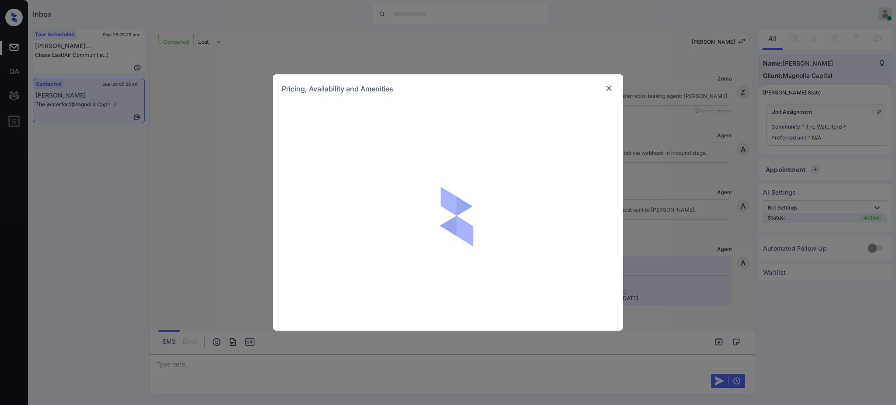
scroll to position [408, 0]
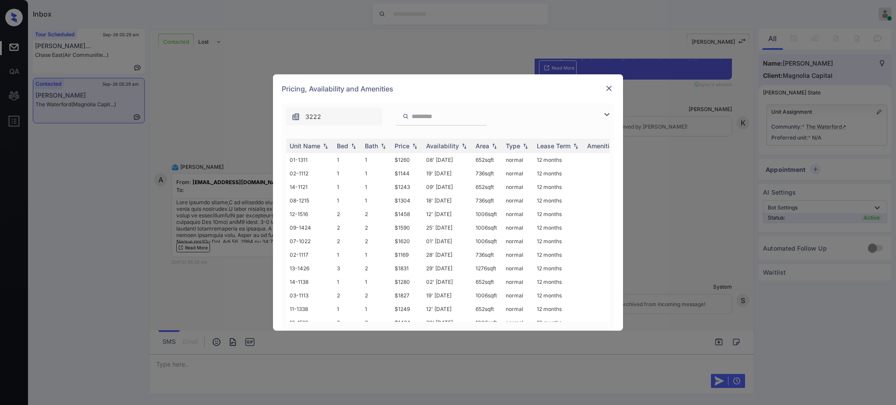
click at [429, 110] on div at bounding box center [441, 117] width 91 height 18
click at [434, 117] on input "search" at bounding box center [447, 116] width 72 height 7
paste input "*******"
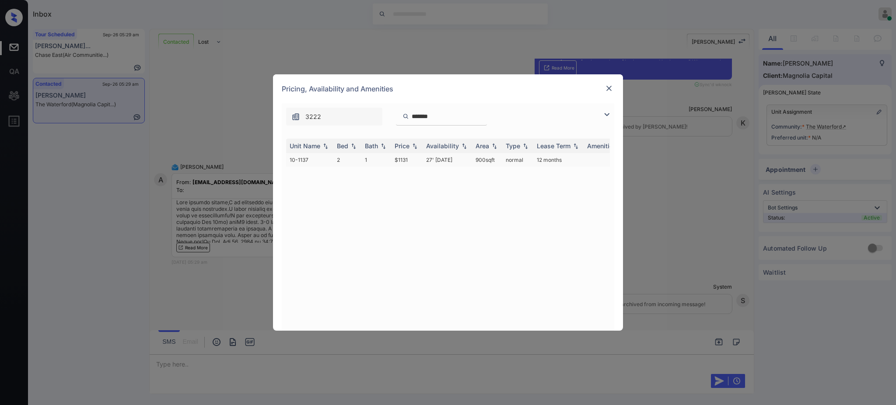
type input "*******"
drag, startPoint x: 386, startPoint y: 161, endPoint x: 423, endPoint y: 163, distance: 37.7
click at [414, 161] on tr "10-1137 2 1 $1131 27' Nov 25 900 sqft normal 12 months" at bounding box center [514, 160] width 457 height 14
copy tr "$1131"
click at [604, 88] on img at bounding box center [608, 88] width 9 height 9
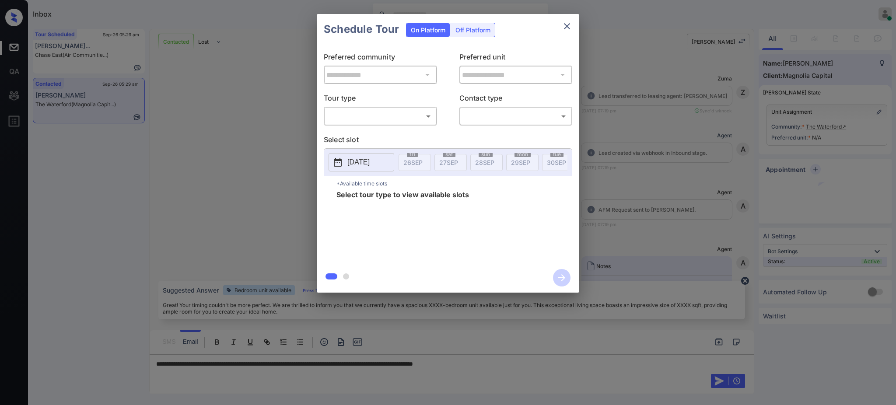
click at [384, 113] on body "Inbox Ajay Kumar Online Set yourself offline Set yourself on break Profile Swit…" at bounding box center [448, 202] width 896 height 405
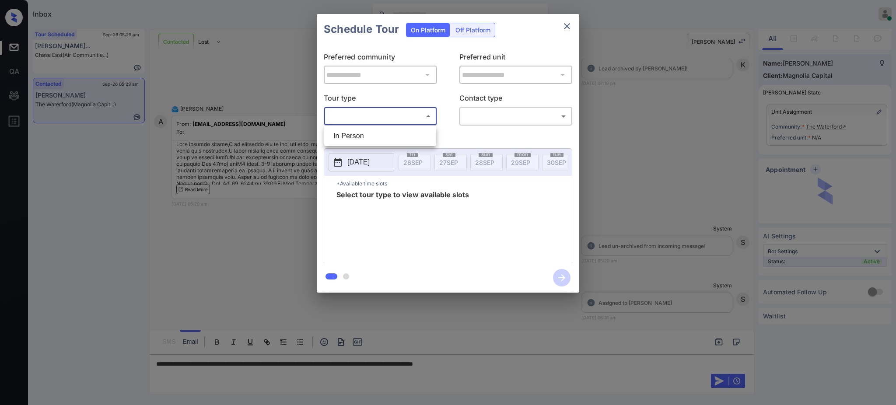
click at [374, 131] on li "In Person" at bounding box center [380, 136] width 108 height 16
type input "********"
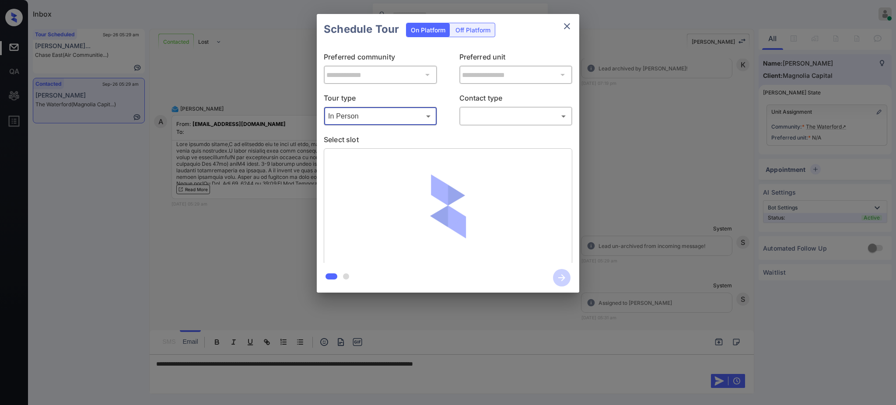
click at [502, 112] on body "Inbox Ajay Kumar Online Set yourself offline Set yourself on break Profile Swit…" at bounding box center [448, 202] width 896 height 405
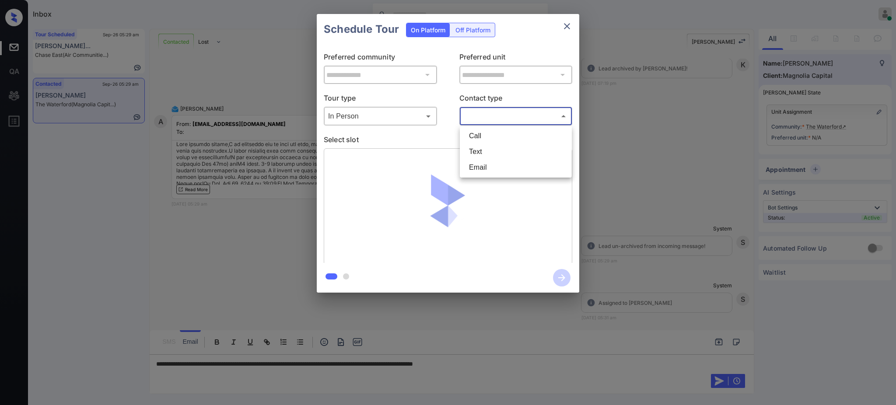
click at [480, 150] on li "Text" at bounding box center [516, 152] width 108 height 16
type input "****"
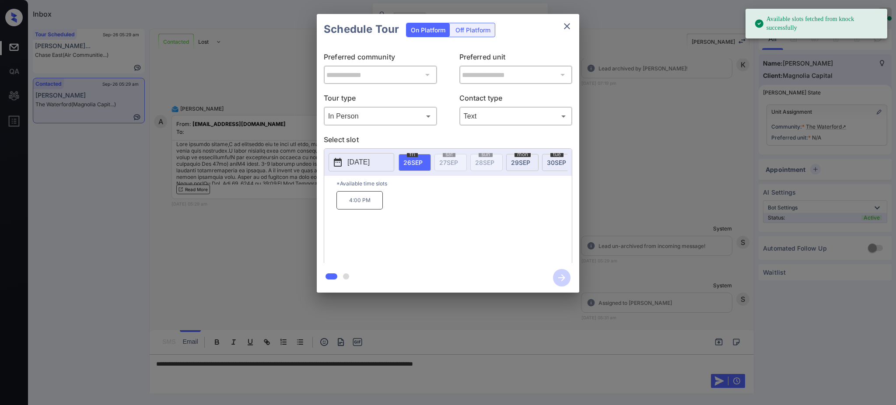
click at [421, 164] on span "26 SEP" at bounding box center [412, 162] width 19 height 7
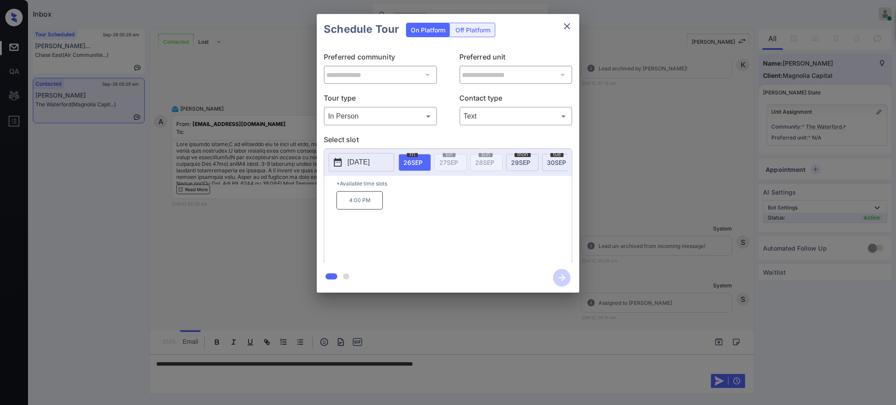
click at [361, 167] on p "2025-09-26" at bounding box center [358, 162] width 22 height 10
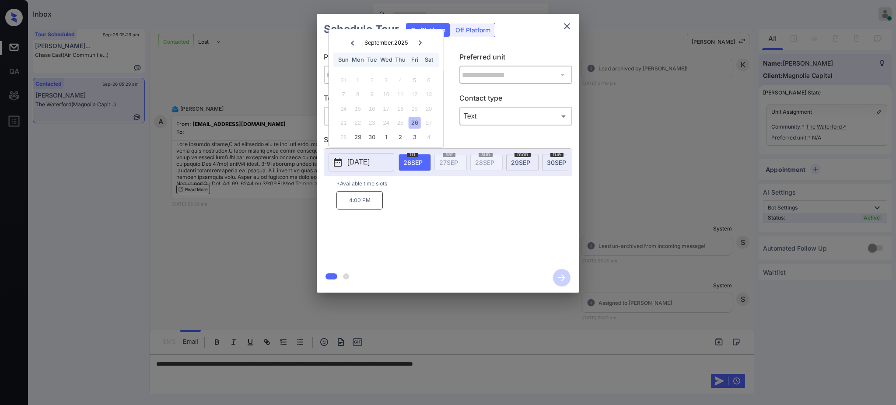
click at [427, 124] on div "27" at bounding box center [428, 123] width 12 height 12
click at [353, 139] on div "29" at bounding box center [358, 137] width 12 height 12
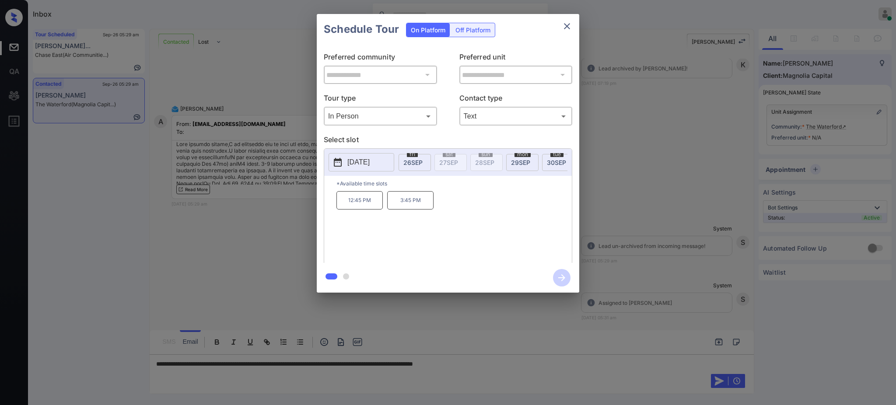
drag, startPoint x: 398, startPoint y: 229, endPoint x: 375, endPoint y: 208, distance: 30.6
click at [396, 228] on div "12:45 PM 3:45 PM" at bounding box center [453, 226] width 235 height 70
drag, startPoint x: 339, startPoint y: 205, endPoint x: 457, endPoint y: 186, distance: 119.2
click at [434, 200] on div "12:45 PM 3:45 PM" at bounding box center [453, 226] width 235 height 70
copy div "12:45 PM 3:45 PM"
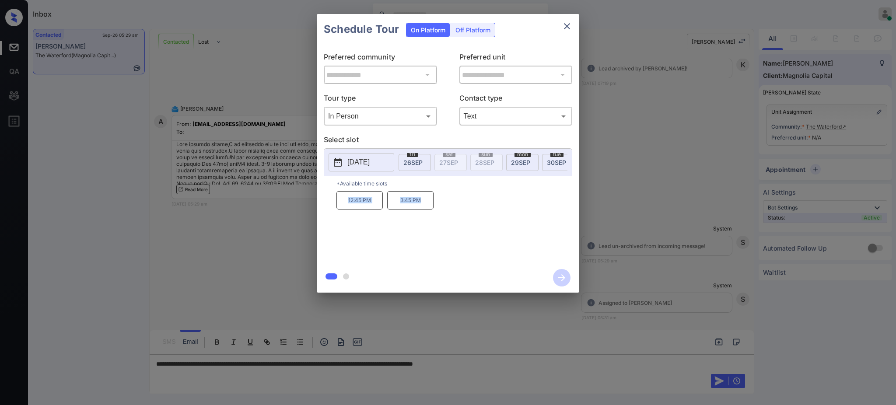
click at [566, 25] on icon "close" at bounding box center [567, 26] width 10 height 10
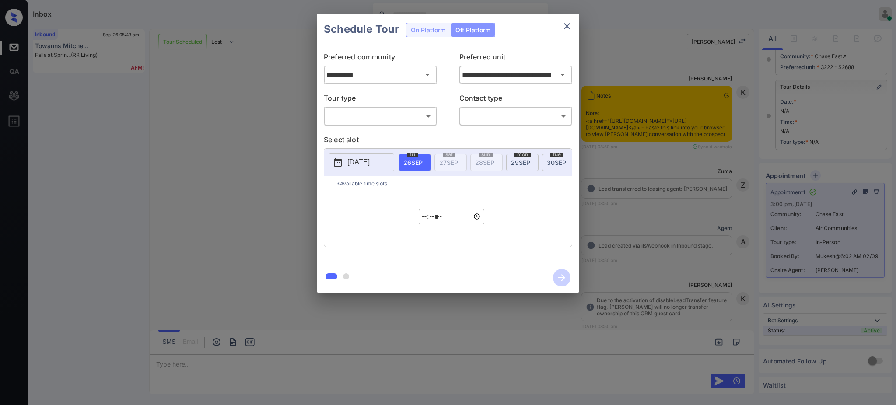
scroll to position [8716, 0]
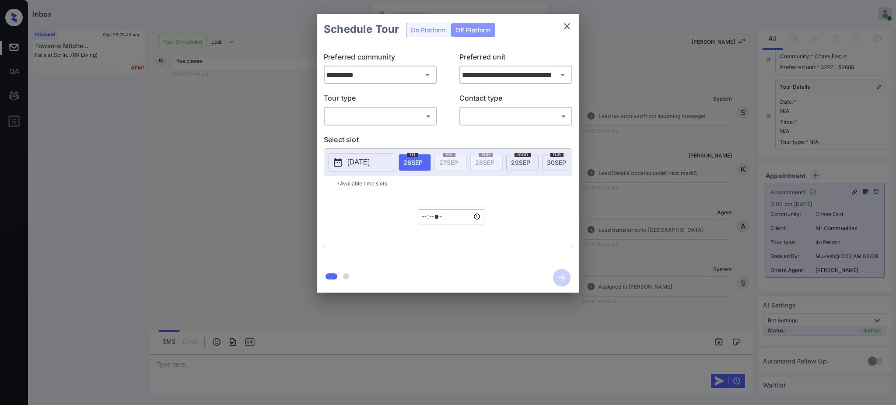
click at [670, 162] on div "**********" at bounding box center [448, 153] width 896 height 307
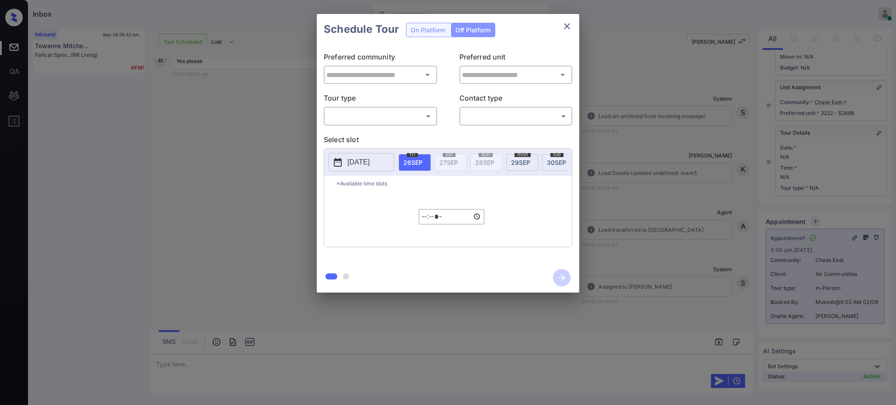
scroll to position [152, 0]
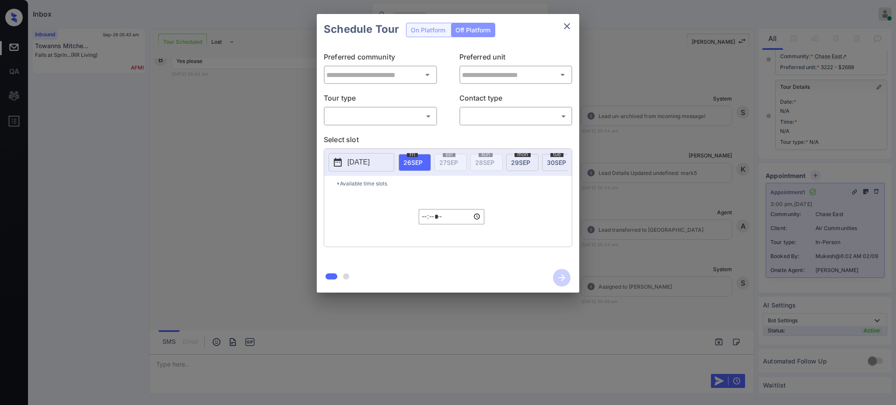
click at [626, 143] on div "Schedule Tour On Platform Off Platform Preferred community ​ Preferred unit ​ T…" at bounding box center [448, 153] width 896 height 307
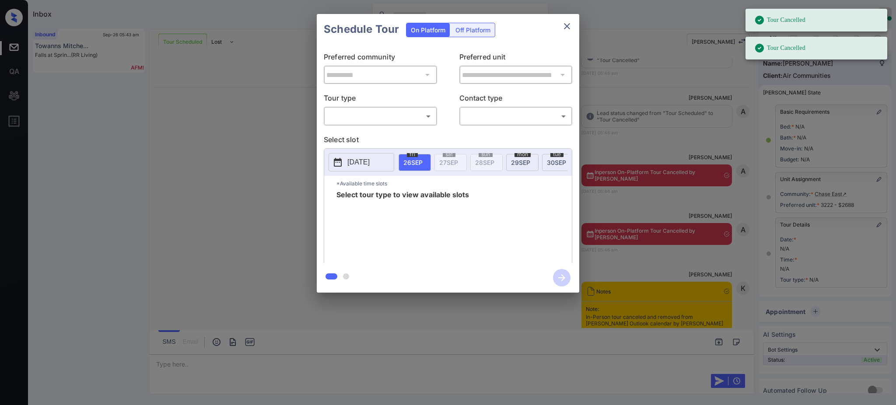
scroll to position [38, 0]
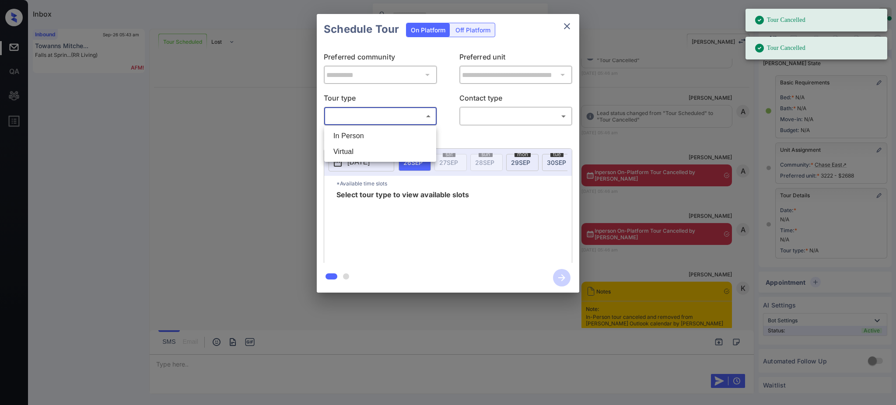
drag, startPoint x: 382, startPoint y: 112, endPoint x: 362, endPoint y: 122, distance: 23.1
click at [382, 112] on body "Tour Cancelled Tour Cancelled Inbox Ajay Kumar Online Set yourself offline Set …" at bounding box center [448, 202] width 896 height 405
click at [353, 132] on li "In Person" at bounding box center [380, 136] width 108 height 16
type input "********"
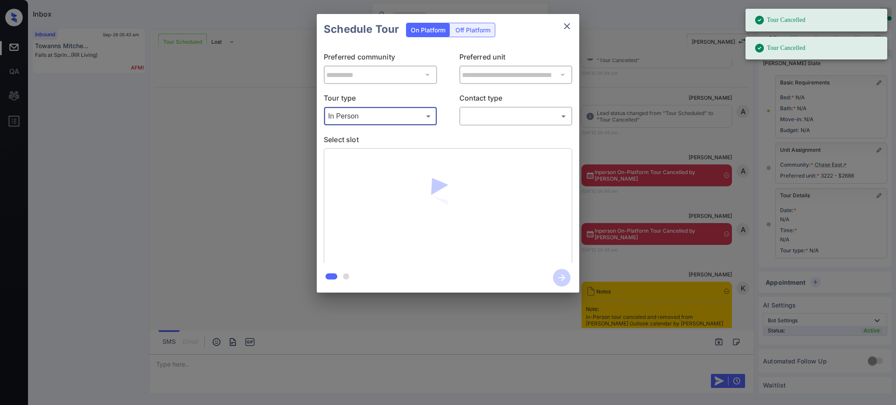
click at [494, 109] on body "Tour Cancelled Tour Cancelled Inbox Ajay Kumar Online Set yourself offline Set …" at bounding box center [448, 202] width 896 height 405
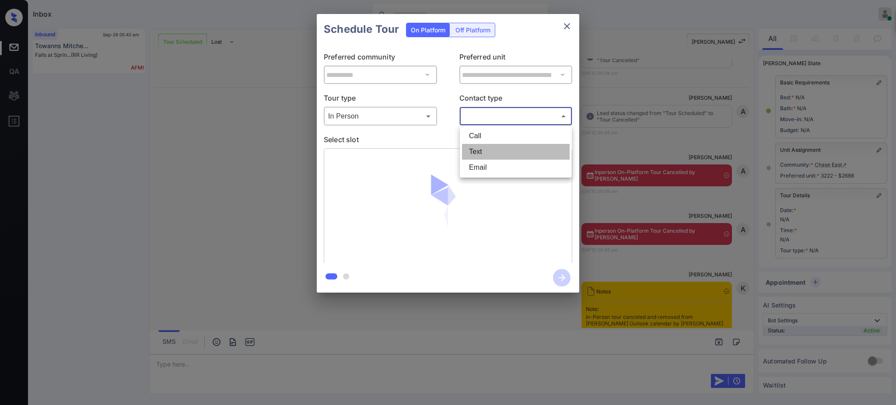
click at [476, 157] on li "Text" at bounding box center [516, 152] width 108 height 16
type input "****"
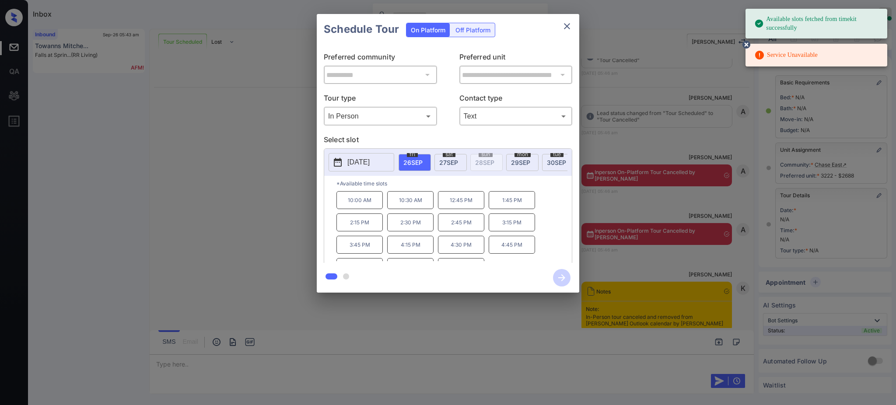
click at [357, 166] on p "2025-09-26" at bounding box center [358, 162] width 22 height 10
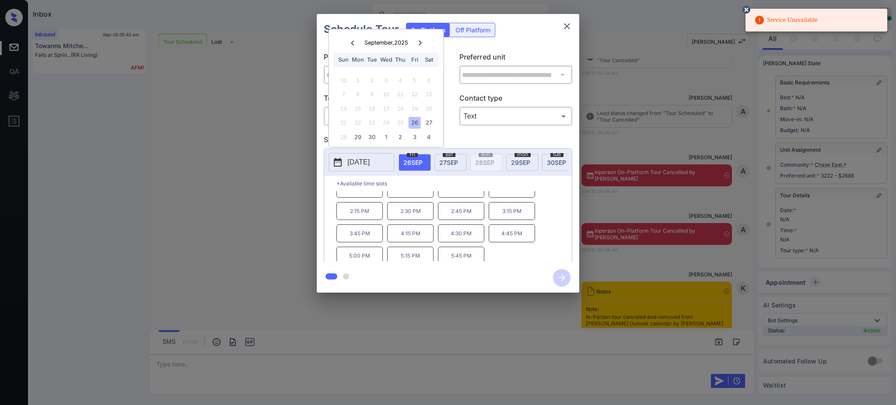
scroll to position [15, 0]
click at [198, 359] on div at bounding box center [448, 202] width 896 height 405
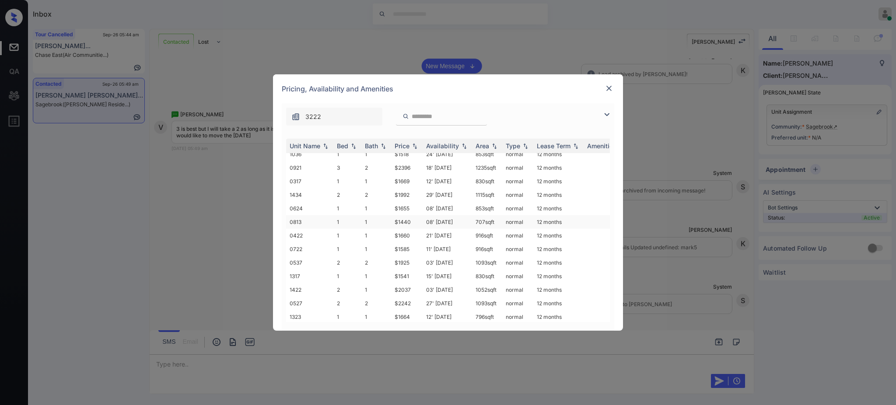
scroll to position [178, 0]
click at [344, 148] on div "Bed" at bounding box center [342, 145] width 11 height 7
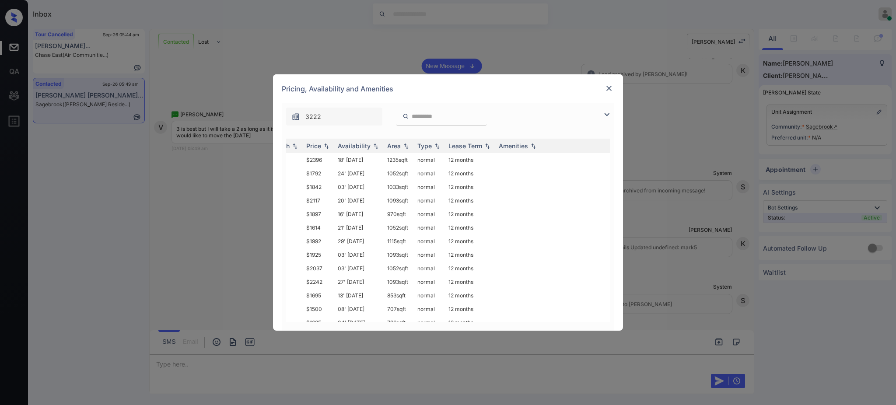
scroll to position [0, 91]
click at [605, 86] on img at bounding box center [608, 88] width 9 height 9
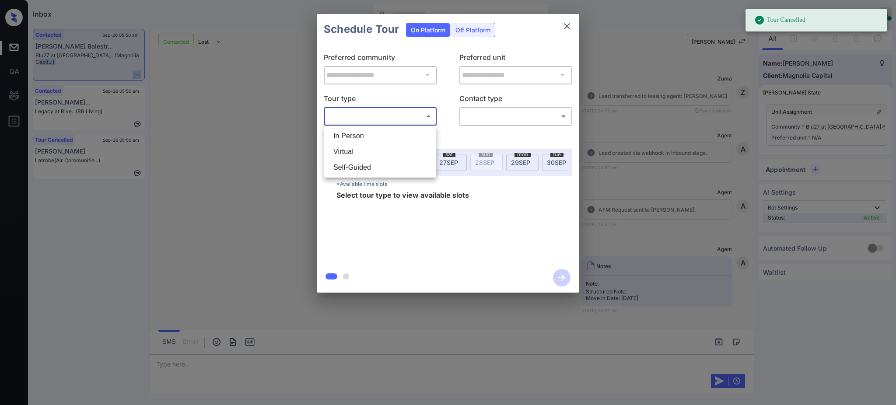
scroll to position [987, 0]
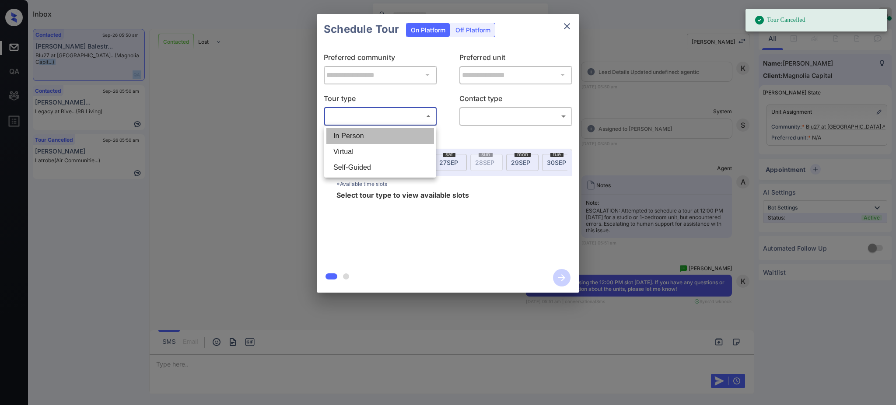
click at [374, 129] on li "In Person" at bounding box center [380, 136] width 108 height 16
type input "********"
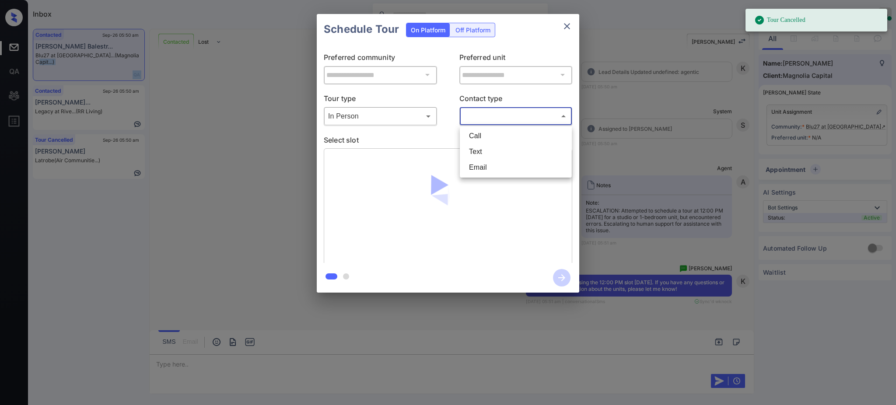
click at [478, 118] on body "Tour Cancelled Inbox Ajay Kumar Online Set yourself offline Set yourself on bre…" at bounding box center [448, 202] width 896 height 405
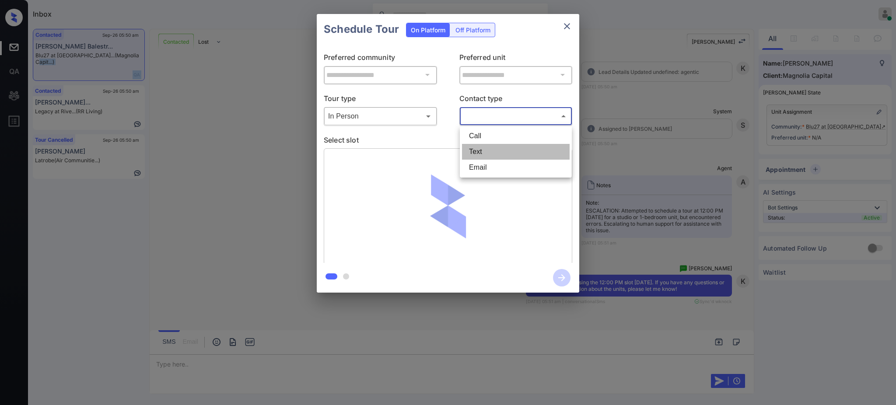
click at [481, 150] on li "Text" at bounding box center [516, 152] width 108 height 16
type input "****"
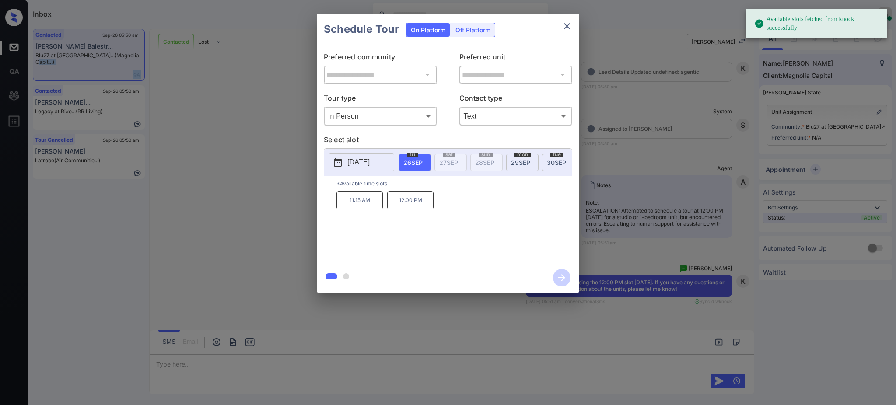
click at [370, 162] on p "2025-09-26" at bounding box center [358, 162] width 22 height 10
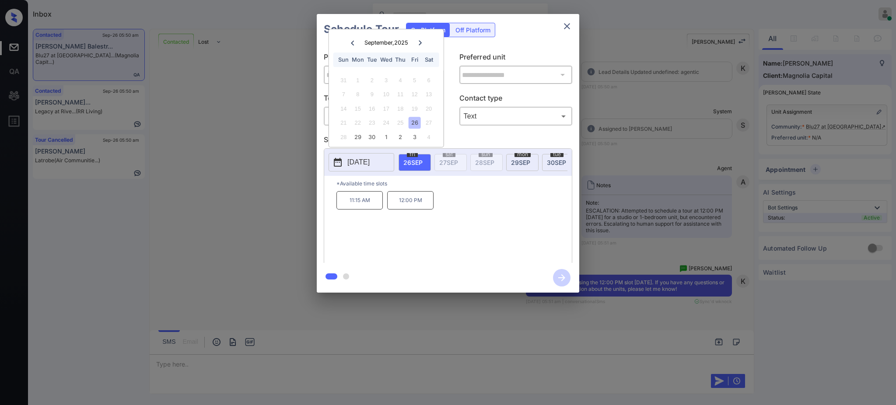
click at [422, 41] on icon at bounding box center [419, 42] width 5 height 5
click at [348, 39] on div at bounding box center [352, 42] width 12 height 11
click at [355, 137] on div "29" at bounding box center [358, 137] width 12 height 12
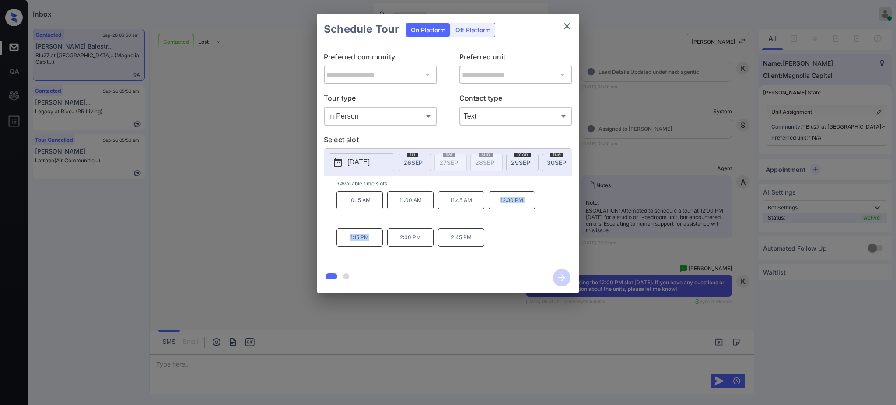
drag, startPoint x: 499, startPoint y: 204, endPoint x: 373, endPoint y: 252, distance: 134.8
click at [373, 252] on div "10:15 AM 11:00 AM 11:45 AM 12:30 PM 1:15 PM 2:00 PM 2:45 PM" at bounding box center [453, 226] width 235 height 70
copy div "12:30 PM 1:15 PM"
click at [564, 26] on icon "close" at bounding box center [567, 26] width 10 height 10
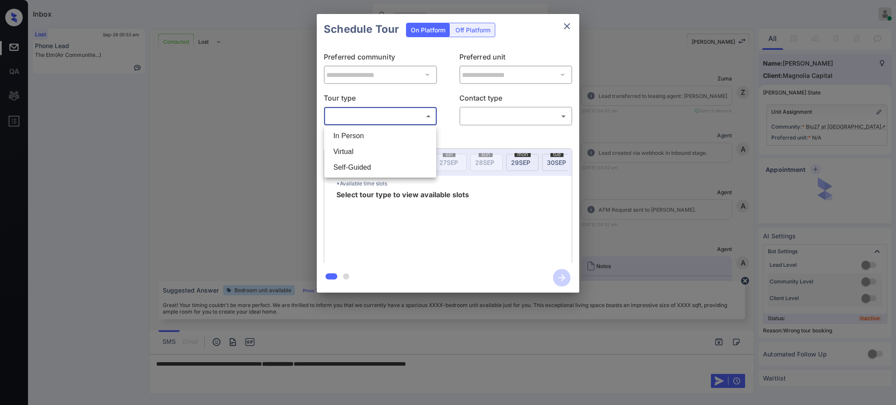
click at [365, 119] on body "Inbox [PERSON_NAME] Online Set yourself offline Set yourself on break Profile S…" at bounding box center [448, 202] width 896 height 405
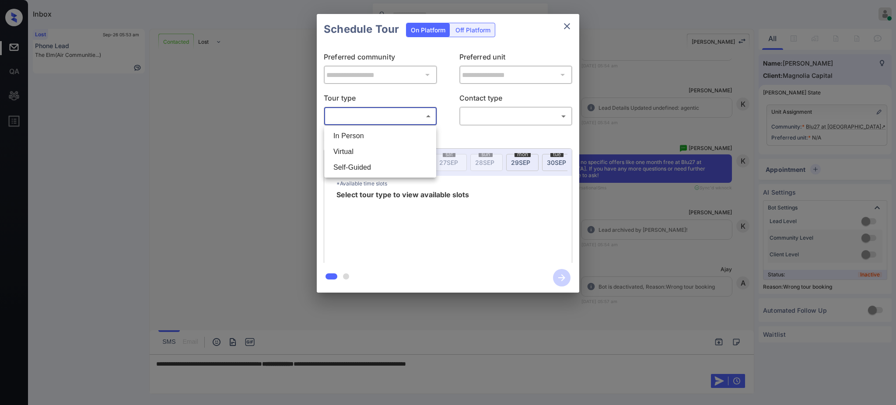
click at [566, 30] on div at bounding box center [448, 202] width 896 height 405
click at [568, 25] on icon "close" at bounding box center [567, 26] width 10 height 10
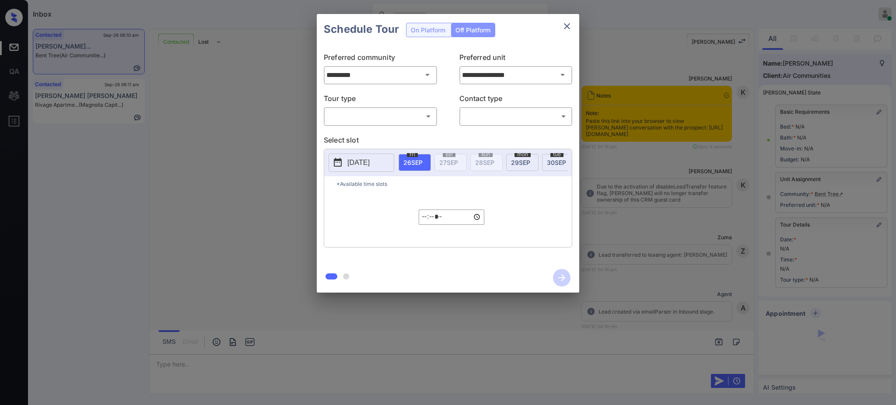
scroll to position [152, 0]
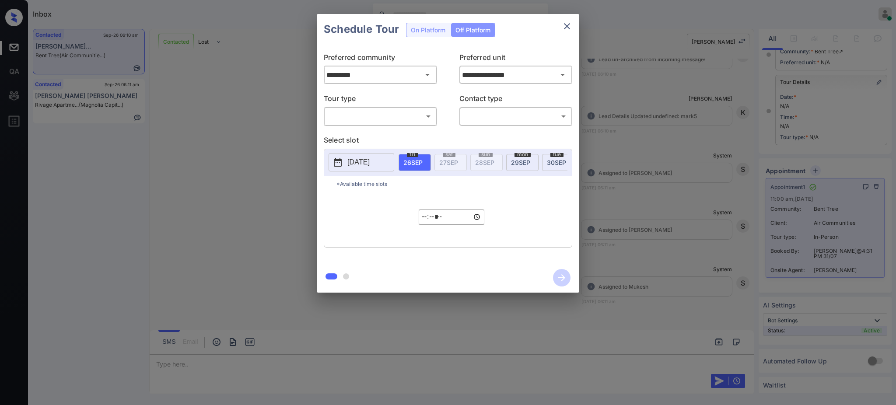
click at [569, 24] on icon "close" at bounding box center [567, 26] width 6 height 6
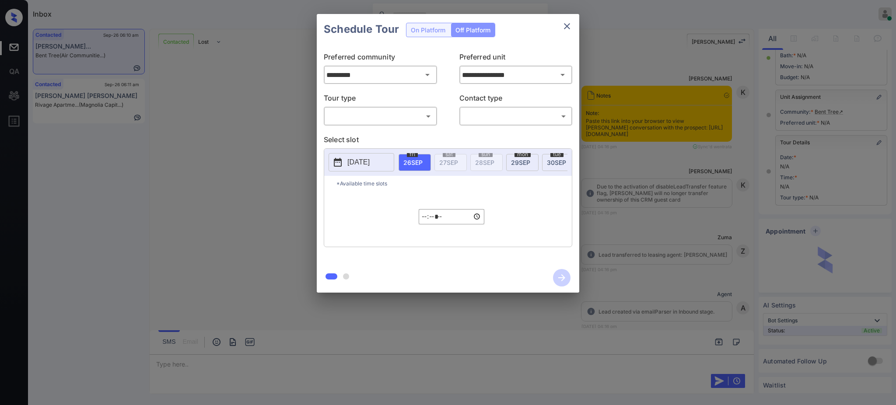
scroll to position [3871, 0]
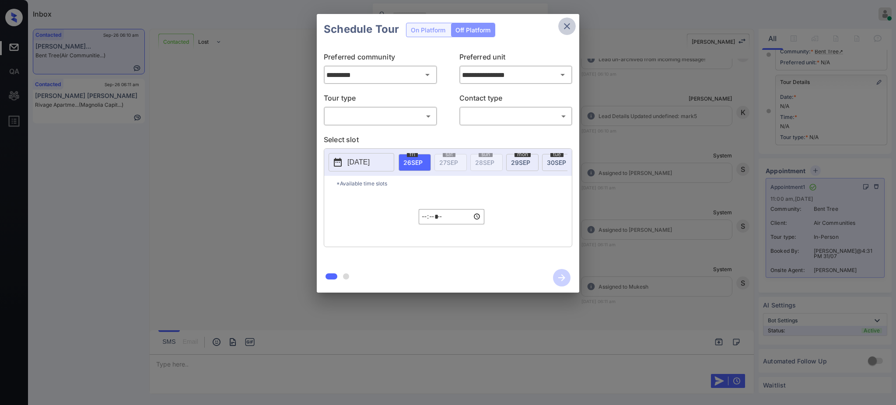
click at [562, 24] on icon "close" at bounding box center [567, 26] width 10 height 10
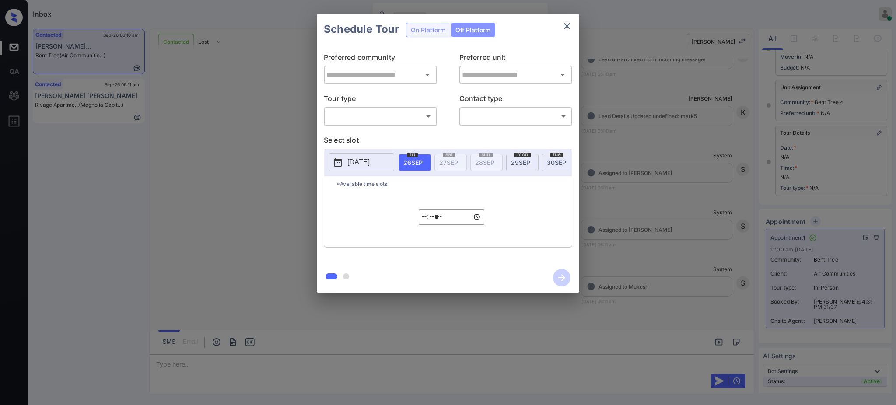
scroll to position [152, 0]
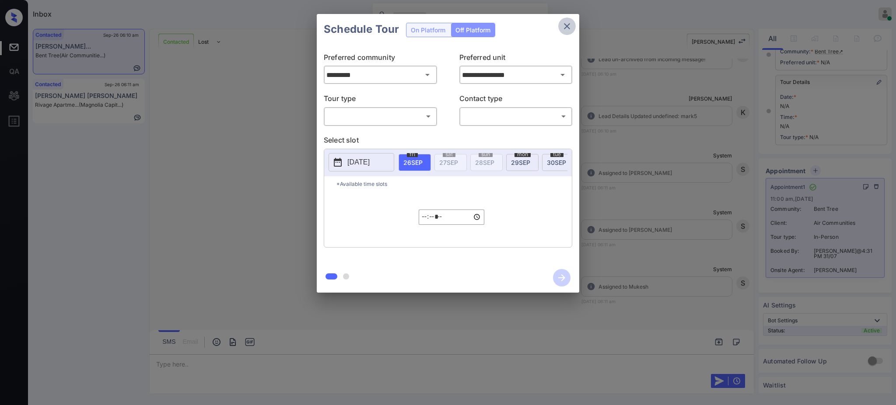
click at [569, 24] on icon "close" at bounding box center [567, 26] width 10 height 10
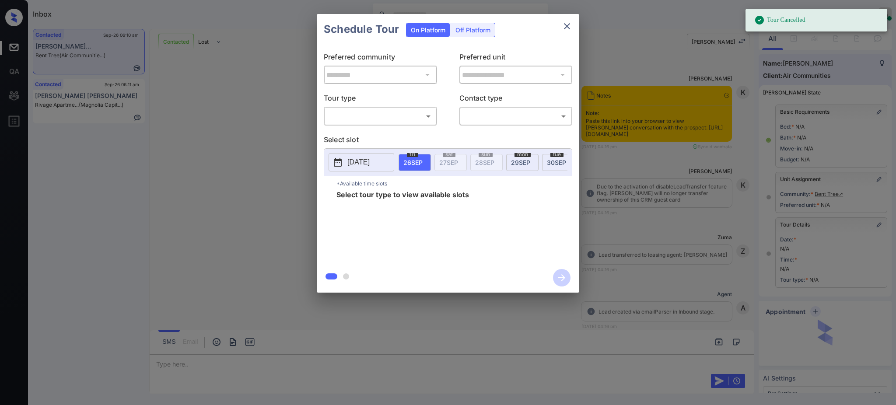
scroll to position [3696, 0]
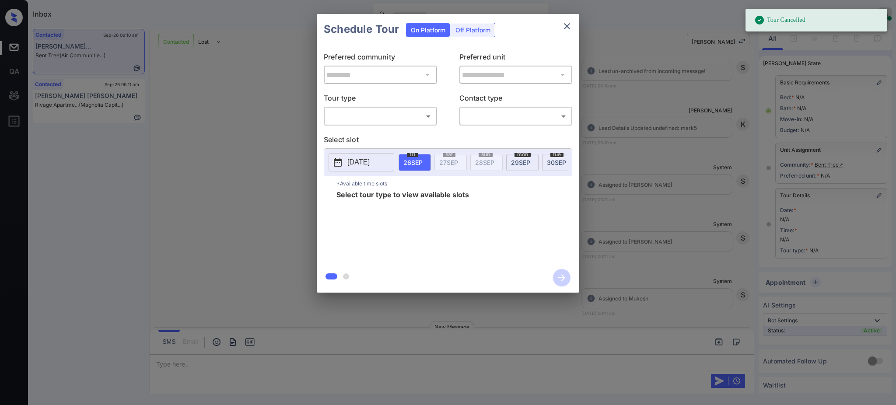
click at [351, 108] on div "​ ​" at bounding box center [380, 116] width 113 height 19
click at [353, 120] on body "Tour Cancelled Inbox Ajay Kumar Online Set yourself offline Set yourself on bre…" at bounding box center [448, 202] width 896 height 405
click at [361, 133] on li "In Person" at bounding box center [380, 136] width 108 height 16
type input "********"
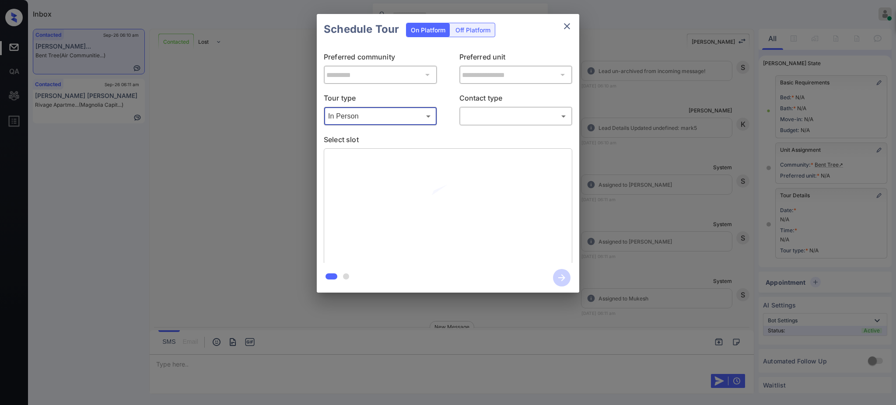
click at [475, 119] on body "Tour Cancelled Inbox Ajay Kumar Online Set yourself offline Set yourself on bre…" at bounding box center [448, 202] width 896 height 405
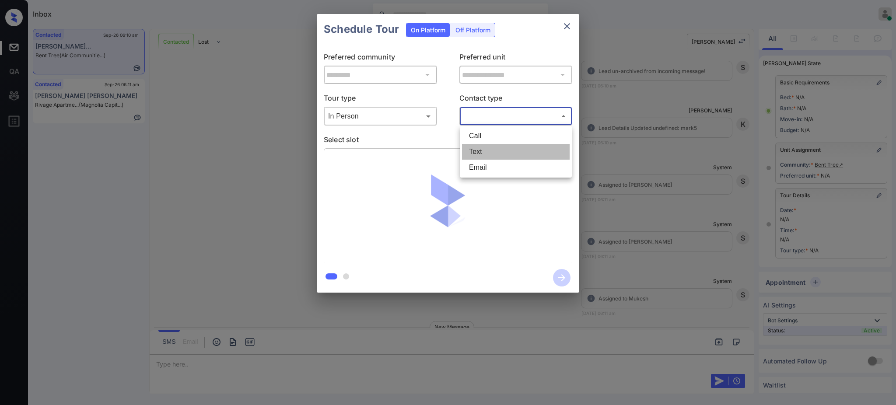
click at [480, 150] on li "Text" at bounding box center [516, 152] width 108 height 16
type input "****"
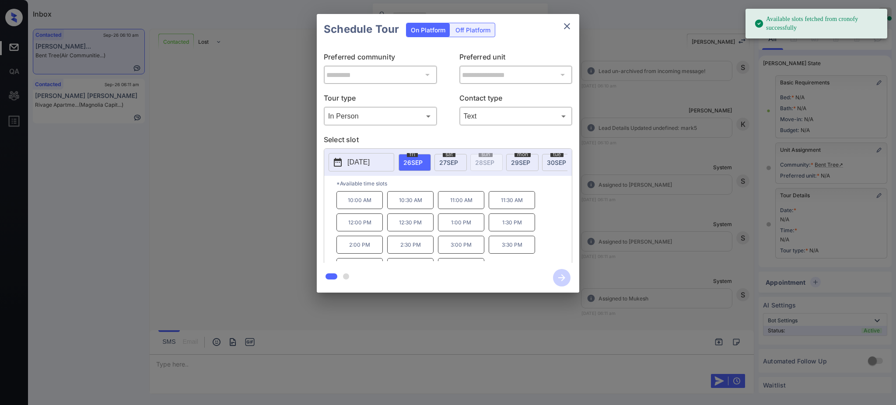
click at [447, 161] on span "[DATE]" at bounding box center [448, 162] width 19 height 7
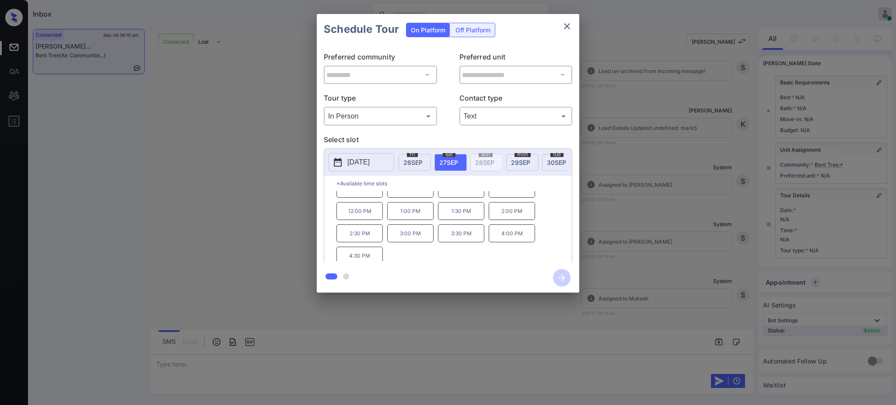
scroll to position [15, 0]
click at [650, 228] on div "**********" at bounding box center [448, 153] width 896 height 307
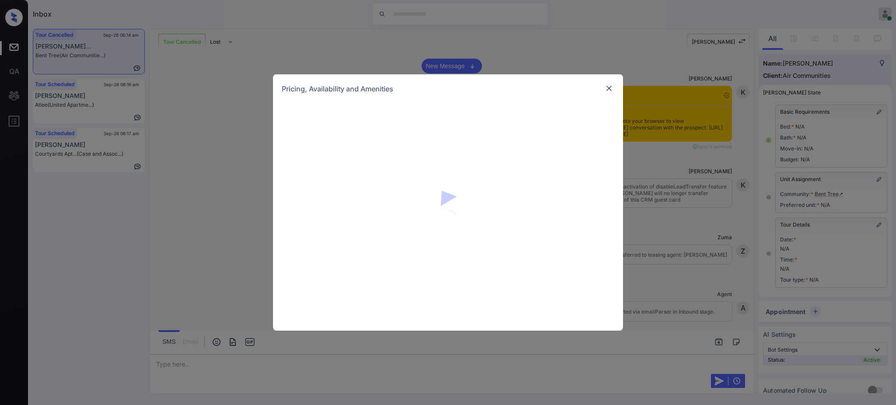
scroll to position [5891, 0]
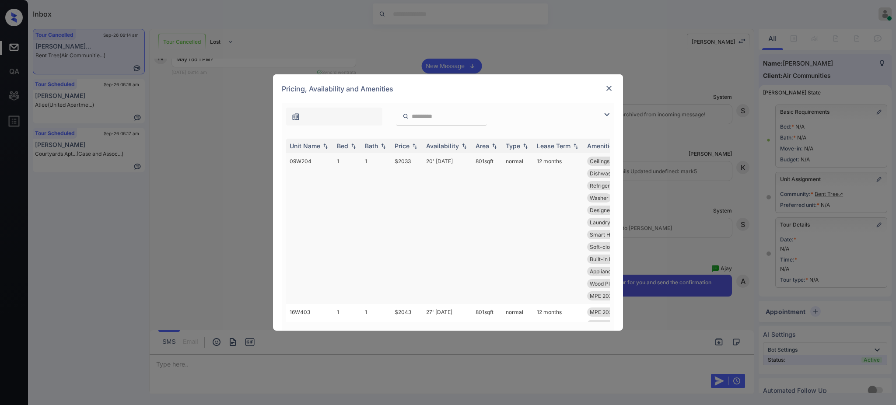
click at [405, 160] on td "$2033" at bounding box center [406, 228] width 31 height 151
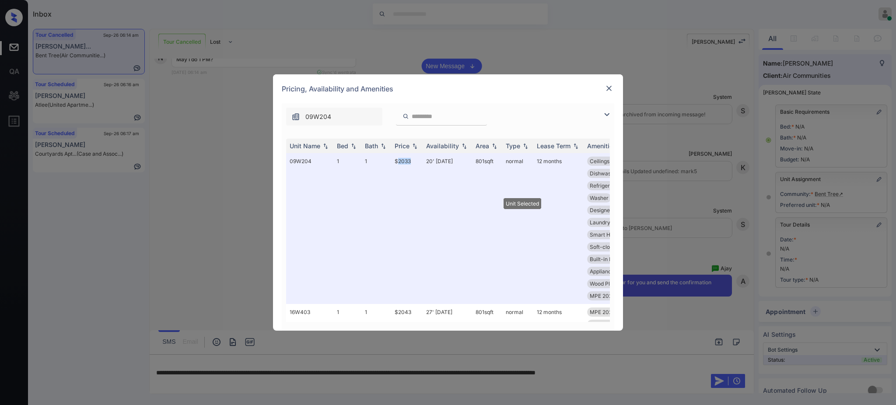
click at [606, 87] on img at bounding box center [608, 88] width 9 height 9
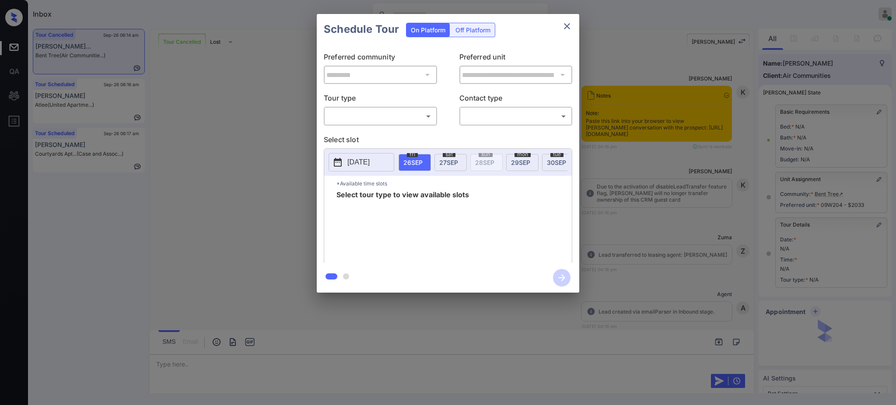
click at [362, 123] on body "Inbox [PERSON_NAME] Online Set yourself offline Set yourself on break Profile S…" at bounding box center [448, 202] width 896 height 405
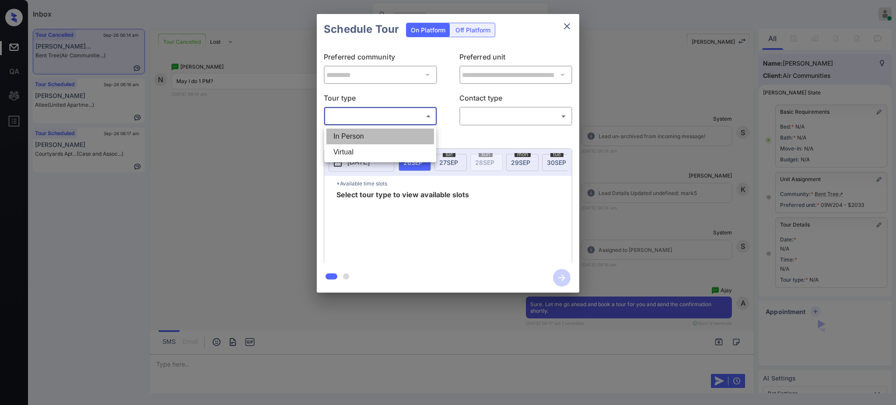
click at [355, 138] on li "In Person" at bounding box center [380, 137] width 108 height 16
type input "********"
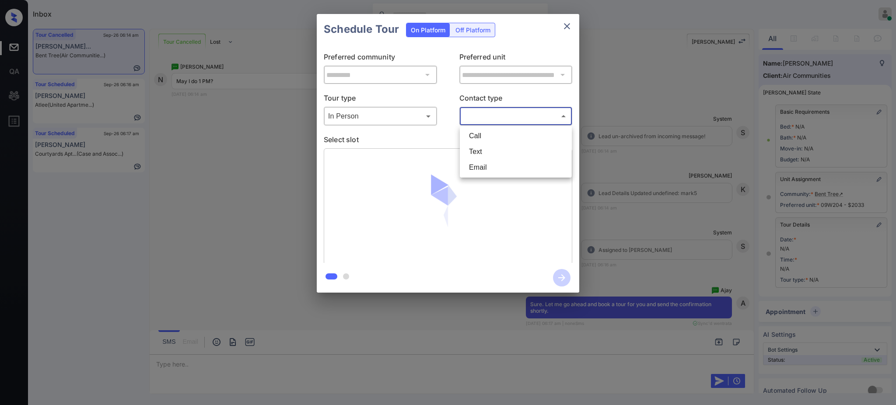
click at [478, 114] on body "Inbox [PERSON_NAME] Online Set yourself offline Set yourself on break Profile S…" at bounding box center [448, 202] width 896 height 405
click at [477, 151] on li "Text" at bounding box center [516, 152] width 108 height 16
type input "****"
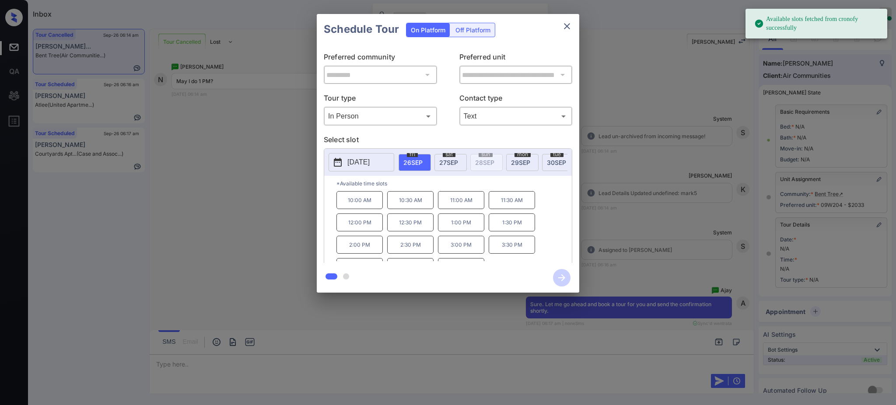
click at [448, 163] on span "[DATE]" at bounding box center [448, 162] width 19 height 7
click at [407, 231] on p "1:00 PM" at bounding box center [410, 222] width 46 height 18
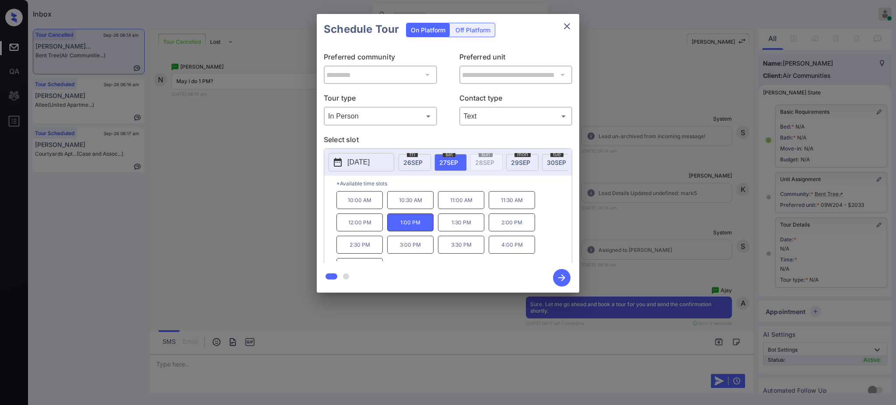
click at [562, 278] on icon "button" at bounding box center [561, 277] width 17 height 17
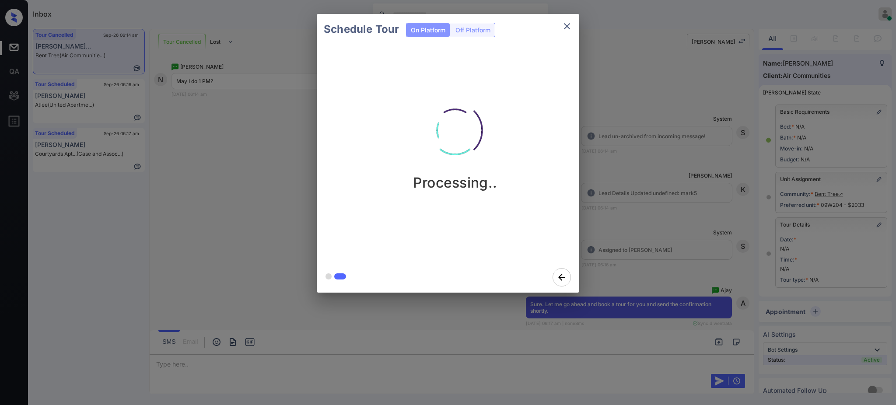
click at [638, 256] on div "Schedule Tour On Platform Off Platform Processing.." at bounding box center [448, 153] width 896 height 307
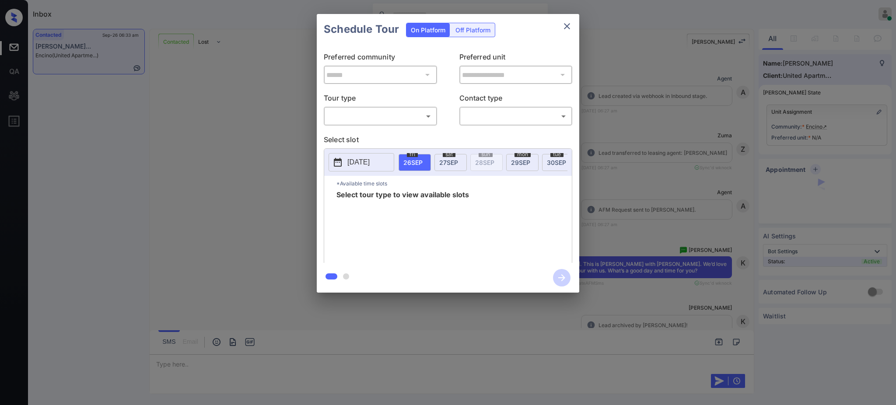
scroll to position [221, 0]
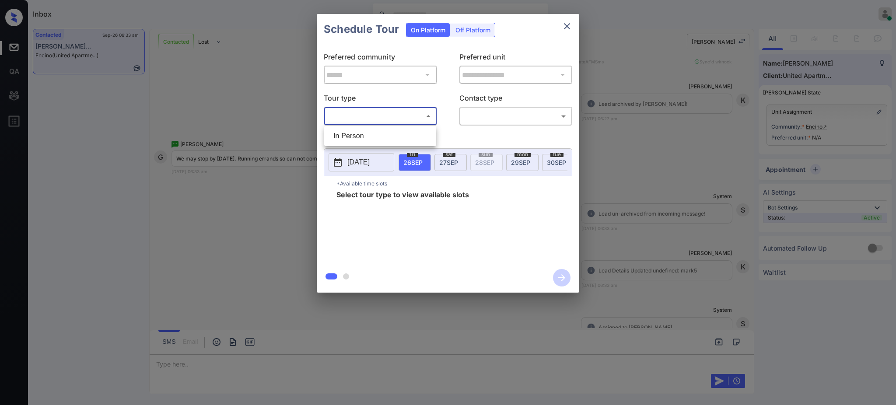
click at [367, 123] on body "Inbox [PERSON_NAME] Online Set yourself offline Set yourself on break Profile S…" at bounding box center [448, 202] width 896 height 405
drag, startPoint x: 367, startPoint y: 135, endPoint x: 438, endPoint y: 133, distance: 71.3
click at [366, 136] on li "In Person" at bounding box center [380, 136] width 108 height 16
type input "********"
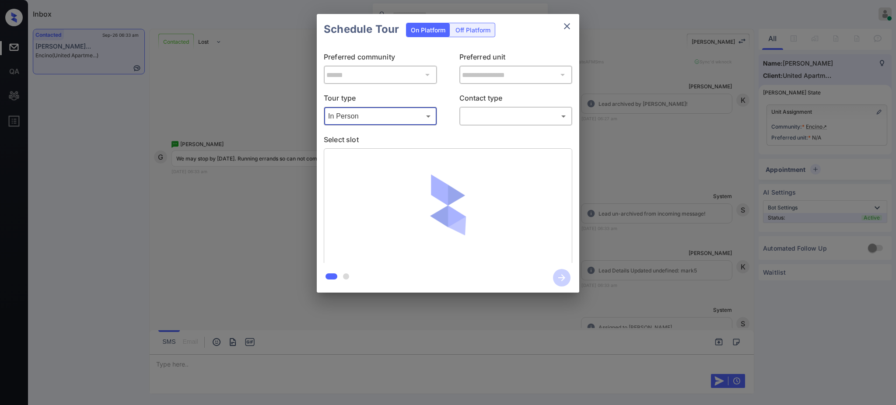
click at [528, 115] on body "Inbox [PERSON_NAME] Online Set yourself offline Set yourself on break Profile S…" at bounding box center [448, 202] width 896 height 405
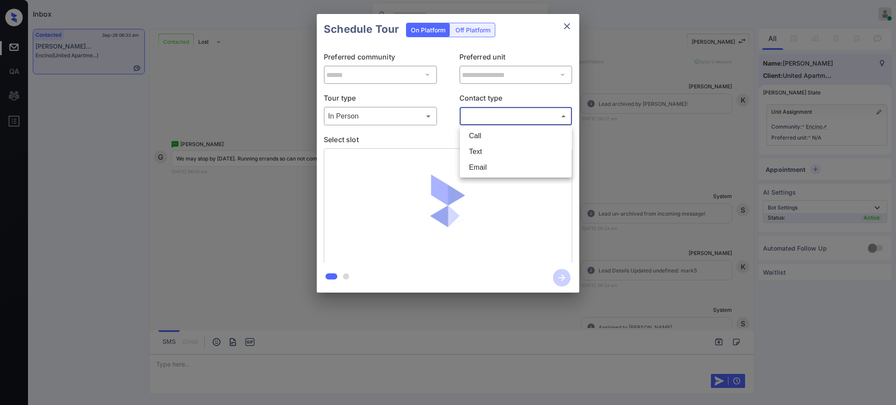
click at [489, 152] on li "Text" at bounding box center [516, 152] width 108 height 16
type input "****"
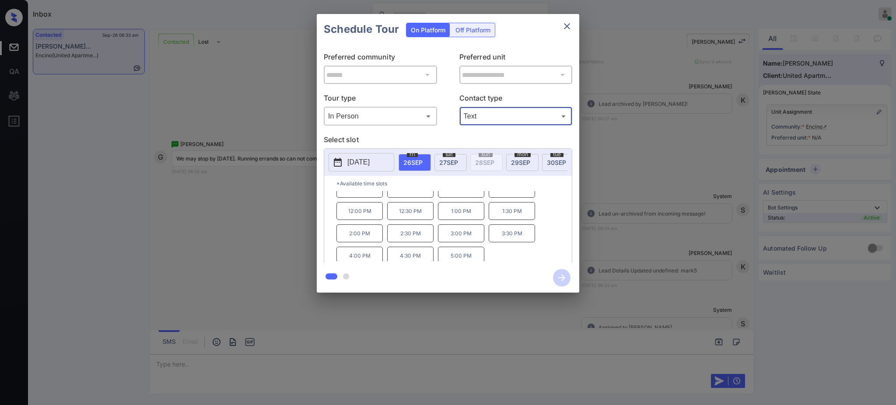
scroll to position [15, 0]
click at [184, 361] on div at bounding box center [448, 202] width 896 height 405
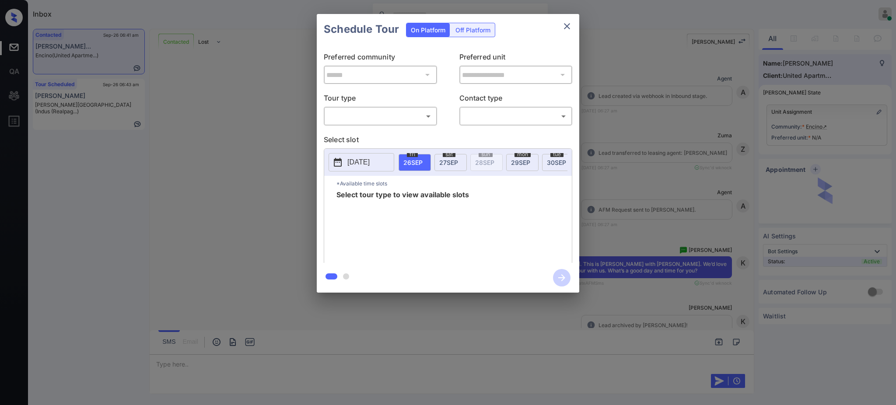
click at [374, 120] on body "Inbox Ajay Kumar Online Set yourself offline Set yourself on break Profile Swit…" at bounding box center [448, 202] width 896 height 405
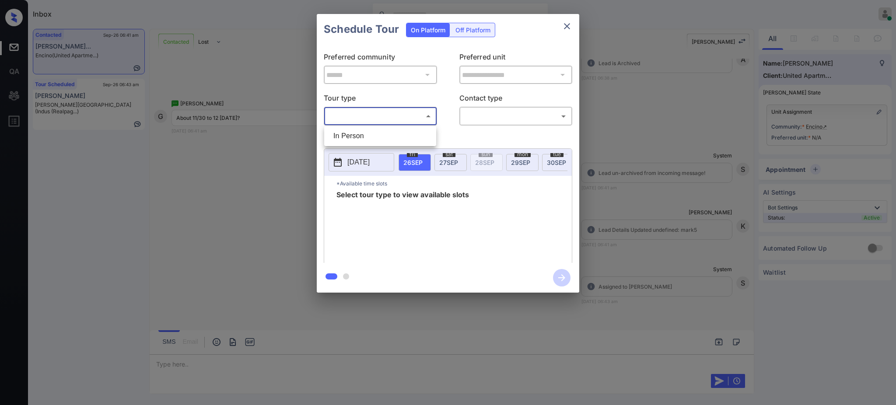
drag, startPoint x: 374, startPoint y: 120, endPoint x: 366, endPoint y: 131, distance: 14.3
click at [366, 131] on li "In Person" at bounding box center [380, 136] width 108 height 16
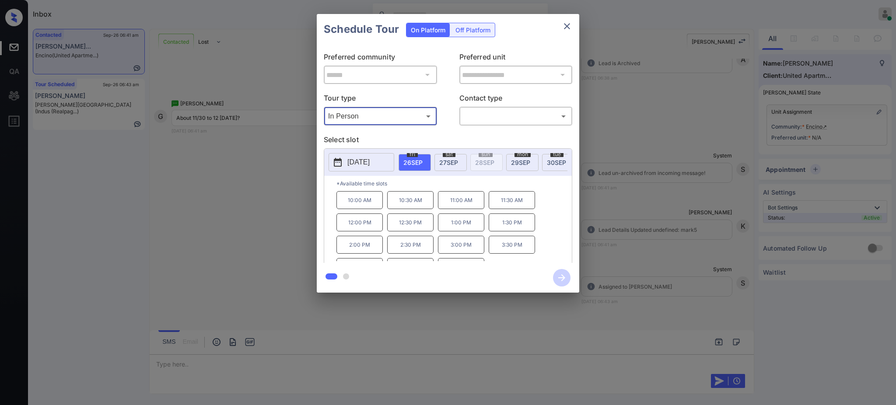
type input "********"
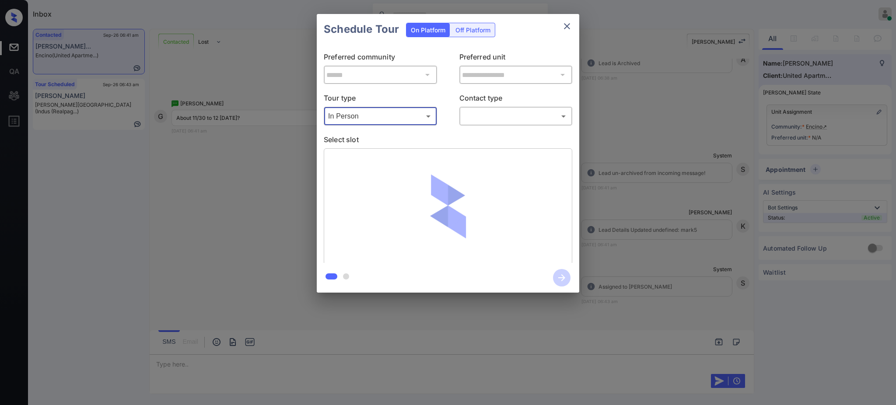
click at [492, 113] on body "Inbox Ajay Kumar Online Set yourself offline Set yourself on break Profile Swit…" at bounding box center [448, 202] width 896 height 405
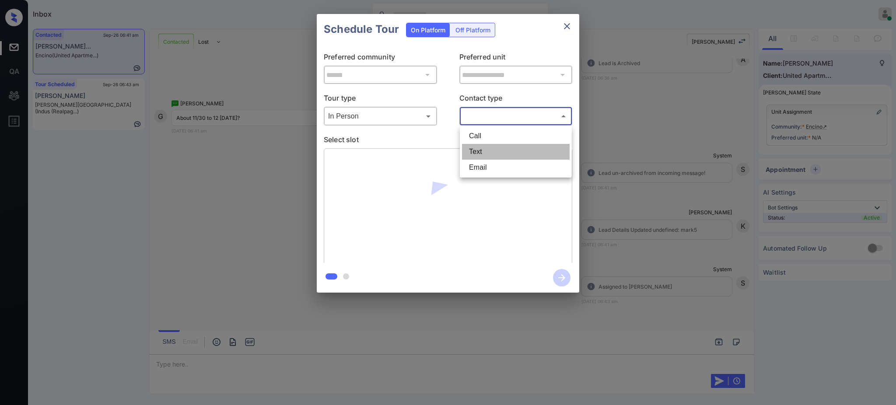
click at [481, 150] on li "Text" at bounding box center [516, 152] width 108 height 16
type input "****"
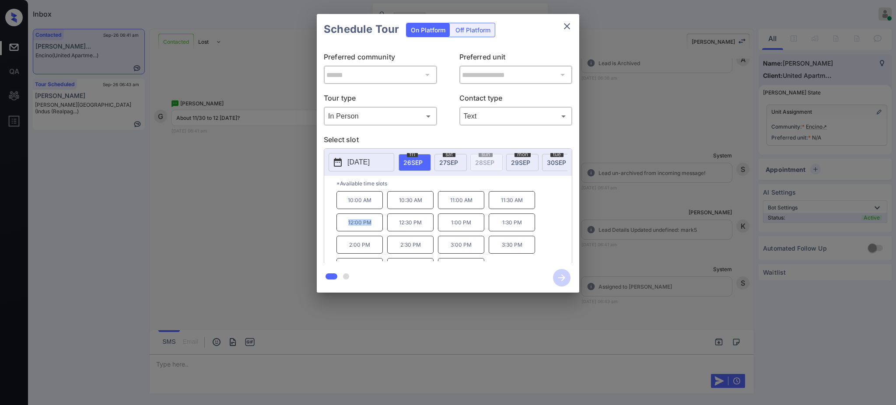
drag, startPoint x: 339, startPoint y: 230, endPoint x: 379, endPoint y: 230, distance: 40.7
click at [375, 230] on p "12:00 PM" at bounding box center [359, 222] width 46 height 18
copy p "12:00 PM"
click at [567, 21] on icon "close" at bounding box center [567, 26] width 10 height 10
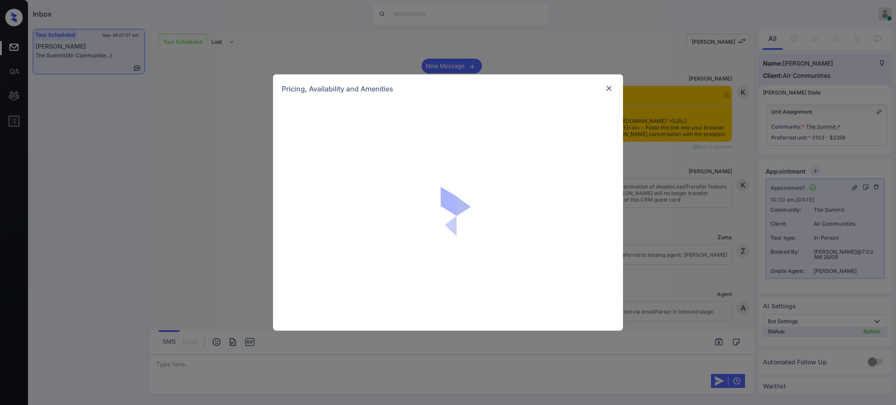
scroll to position [583, 0]
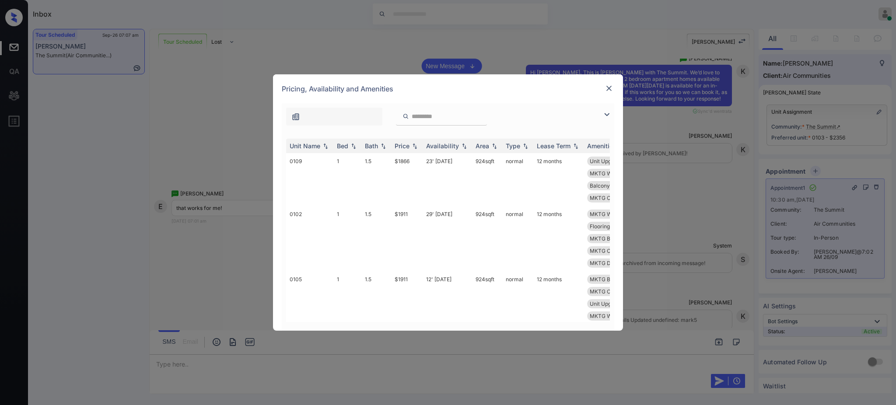
click at [609, 90] on img at bounding box center [608, 88] width 9 height 9
